Goal: Communication & Community: Answer question/provide support

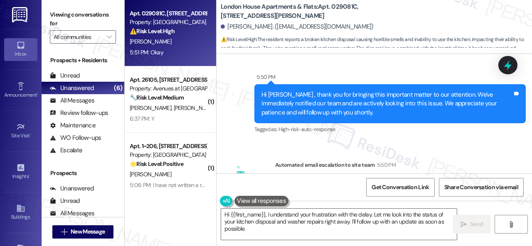
scroll to position [1576, 0]
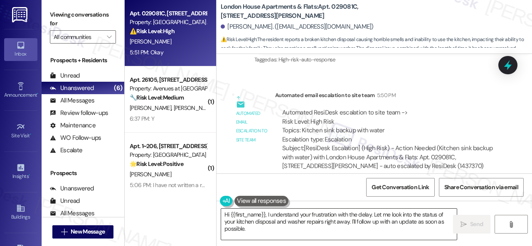
drag, startPoint x: 268, startPoint y: 213, endPoint x: 268, endPoint y: 228, distance: 15.0
click at [268, 228] on textarea "Hi {{first_name}}, I understand your frustration with the delay. Let me look in…" at bounding box center [339, 224] width 236 height 31
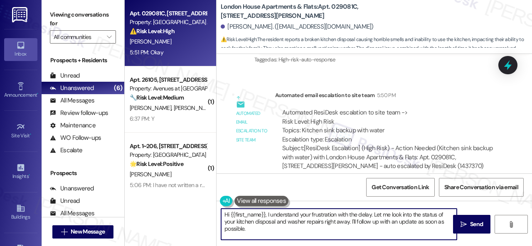
click at [259, 232] on textarea "Hi {{first_name}}, I understand your frustration with the delay. Let me look in…" at bounding box center [339, 224] width 236 height 31
drag, startPoint x: 268, startPoint y: 213, endPoint x: 269, endPoint y: 228, distance: 15.1
click at [269, 228] on textarea "Hi {{first_name}}, I understand your frustration with the delay. Let me look in…" at bounding box center [339, 224] width 236 height 31
paste textarea "The site team stated that you’ve been informed that they will be there [DATE], …"
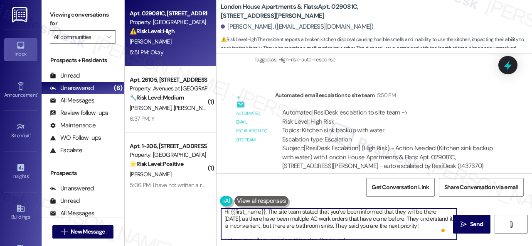
scroll to position [0, 0]
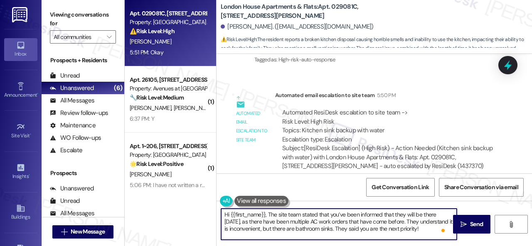
click at [268, 215] on textarea "Hi {{first_name}}, The site team stated that you’ve been informed that they wil…" at bounding box center [339, 224] width 236 height 31
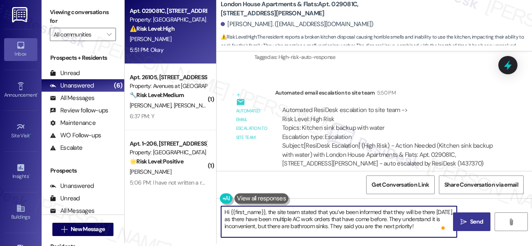
type textarea "Hi {{first_name}}, the site team stated that you’ve been informed that they wil…"
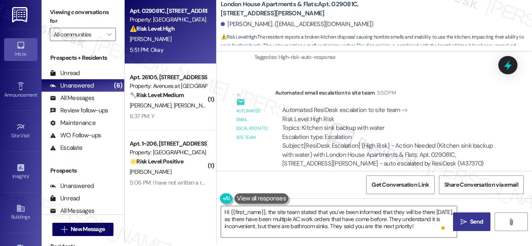
click at [470, 226] on span "Send" at bounding box center [476, 222] width 13 height 9
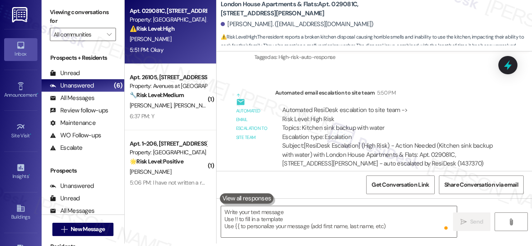
scroll to position [1656, 0]
